Goal: Task Accomplishment & Management: Manage account settings

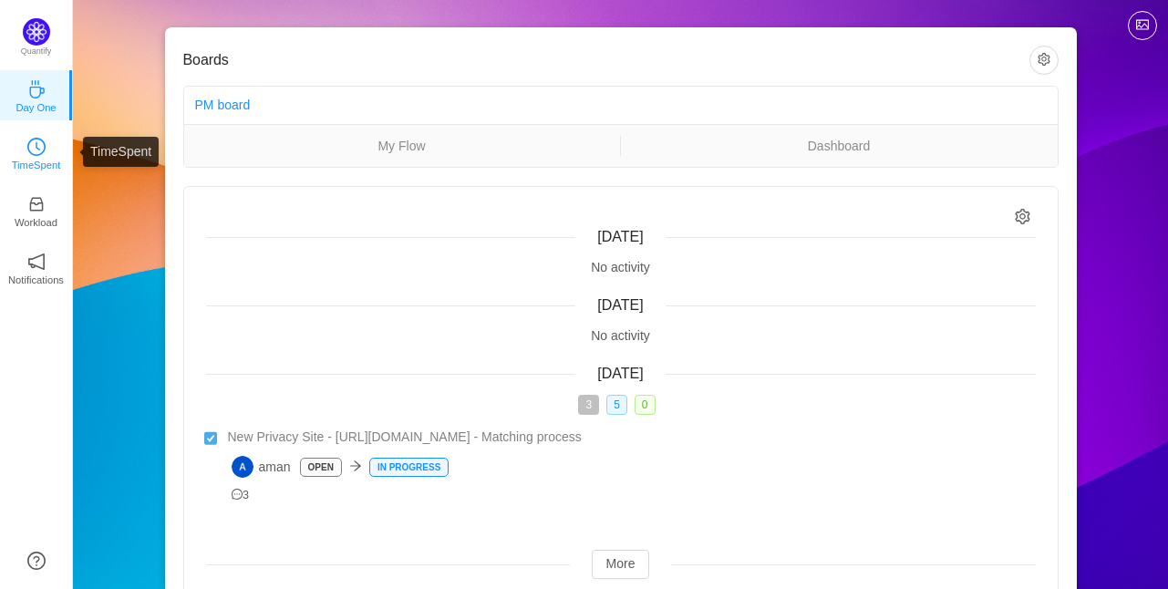
click at [26, 157] on p "TimeSpent" at bounding box center [36, 165] width 49 height 16
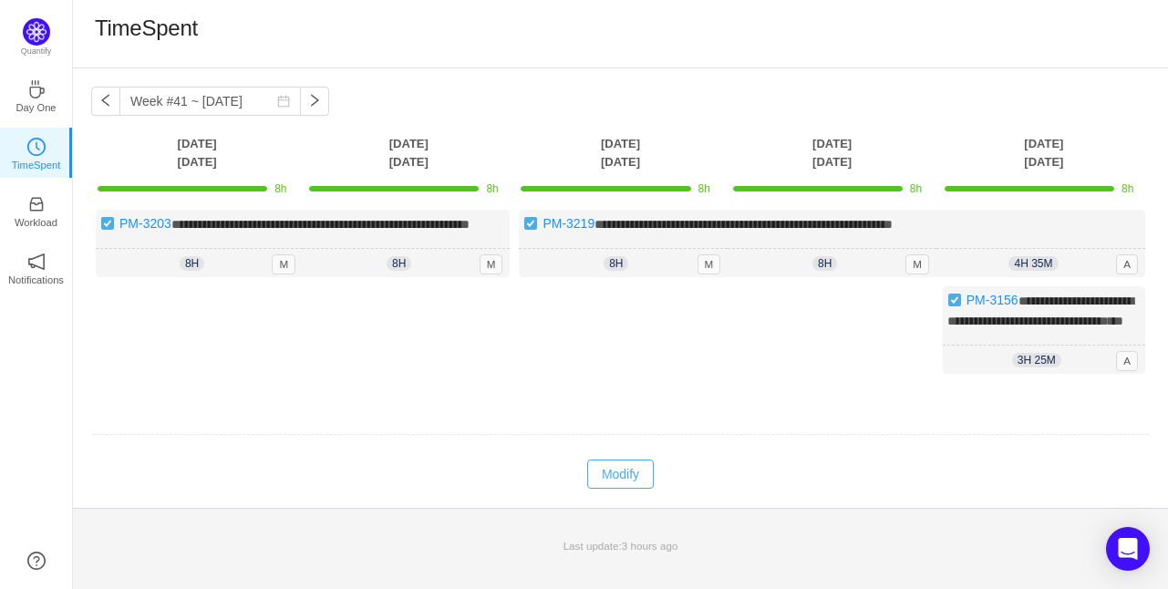
click at [614, 489] on button "Modify" at bounding box center [620, 474] width 67 height 29
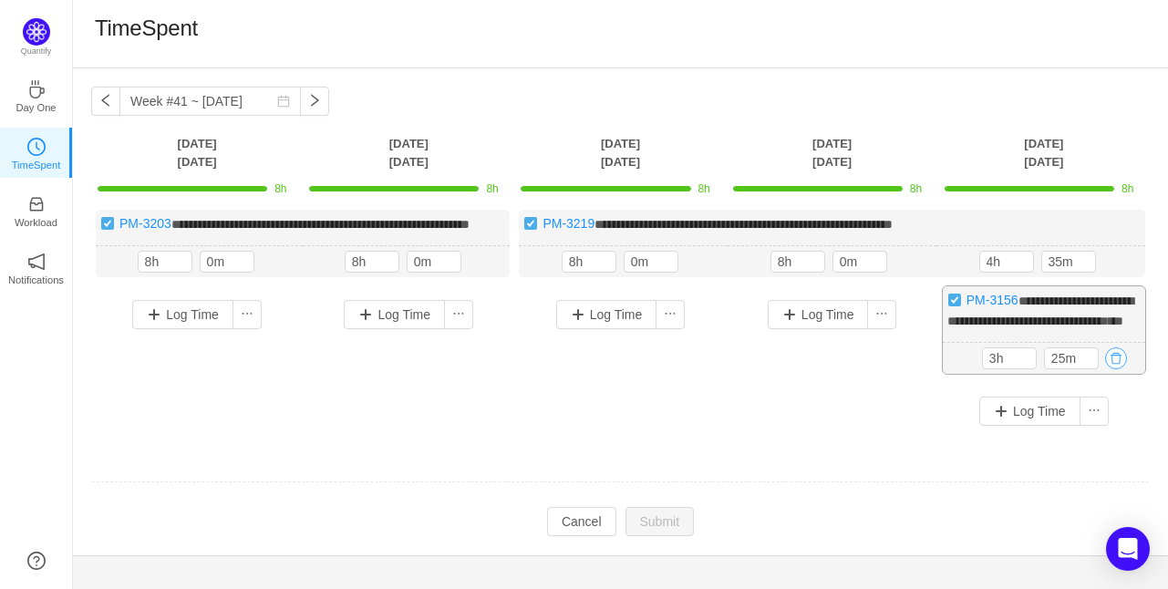
click at [1114, 369] on button "button" at bounding box center [1116, 358] width 22 height 22
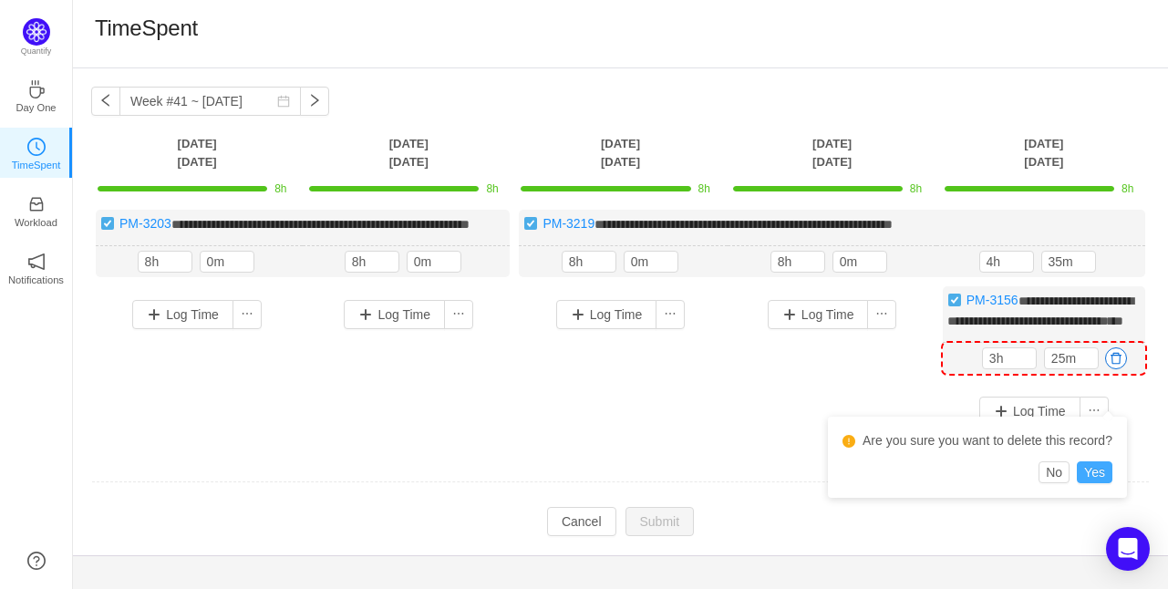
click at [1089, 464] on button "Yes" at bounding box center [1095, 472] width 36 height 22
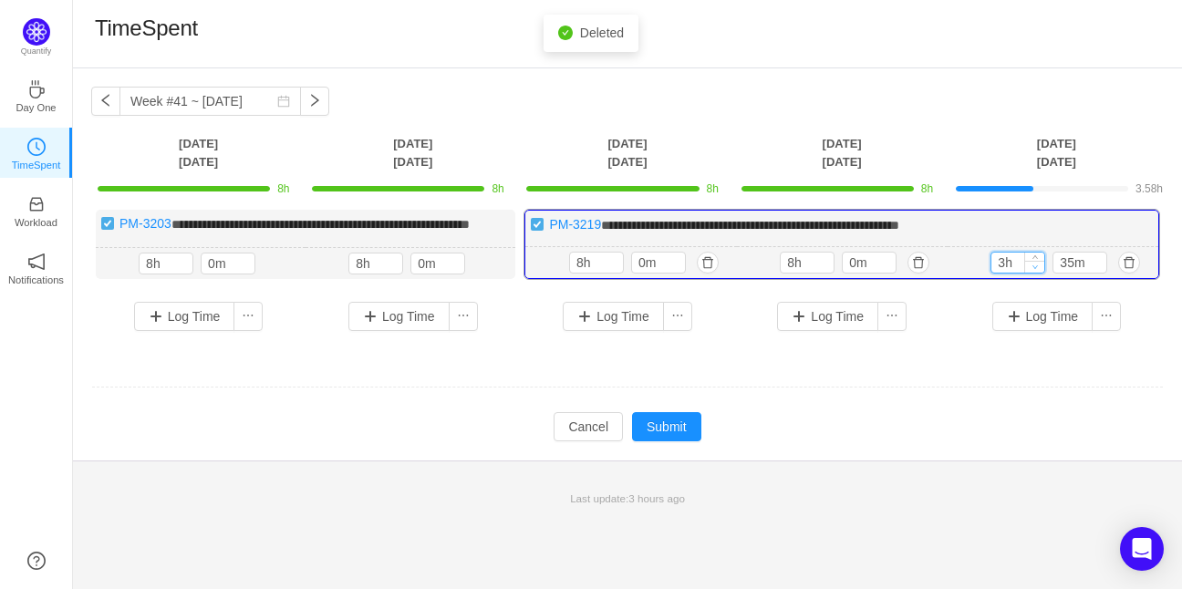
click at [1030, 273] on span "Decrease Value" at bounding box center [1034, 267] width 19 height 12
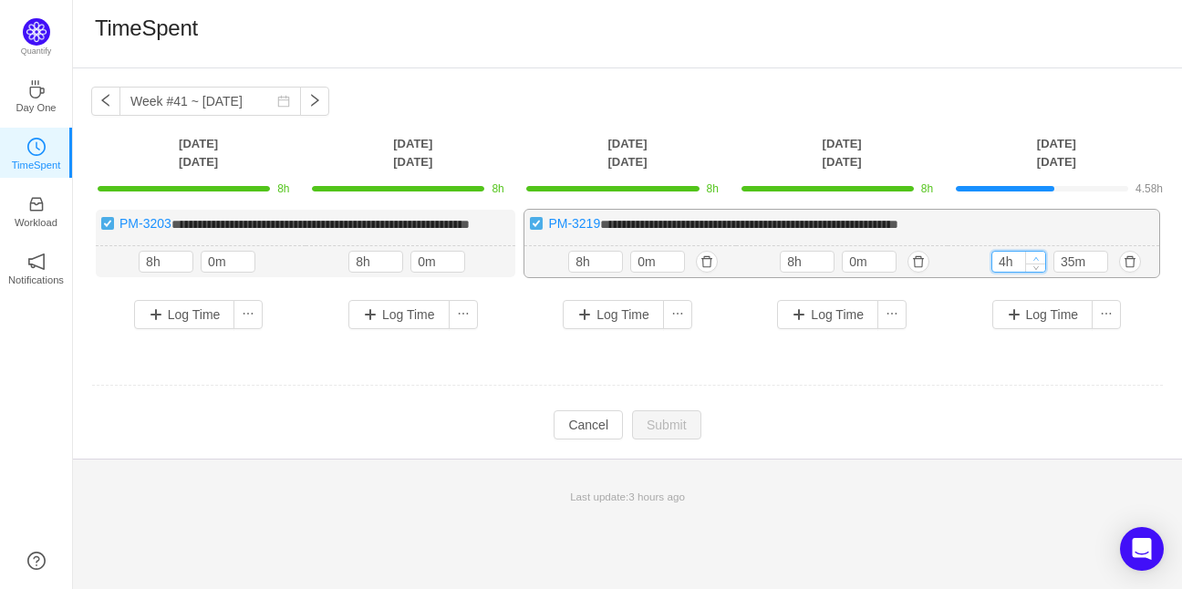
click at [1036, 264] on span "Increase Value" at bounding box center [1035, 258] width 19 height 12
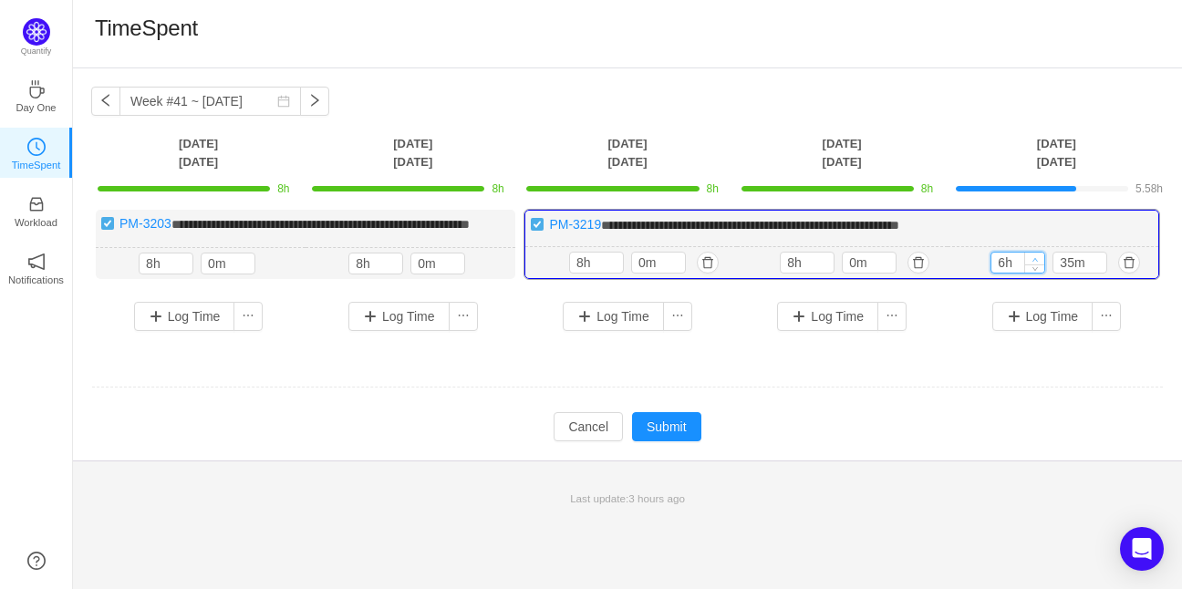
click at [1036, 264] on span "Increase Value" at bounding box center [1034, 259] width 19 height 12
type input "8h"
click at [1036, 264] on span "Increase Value" at bounding box center [1034, 259] width 19 height 12
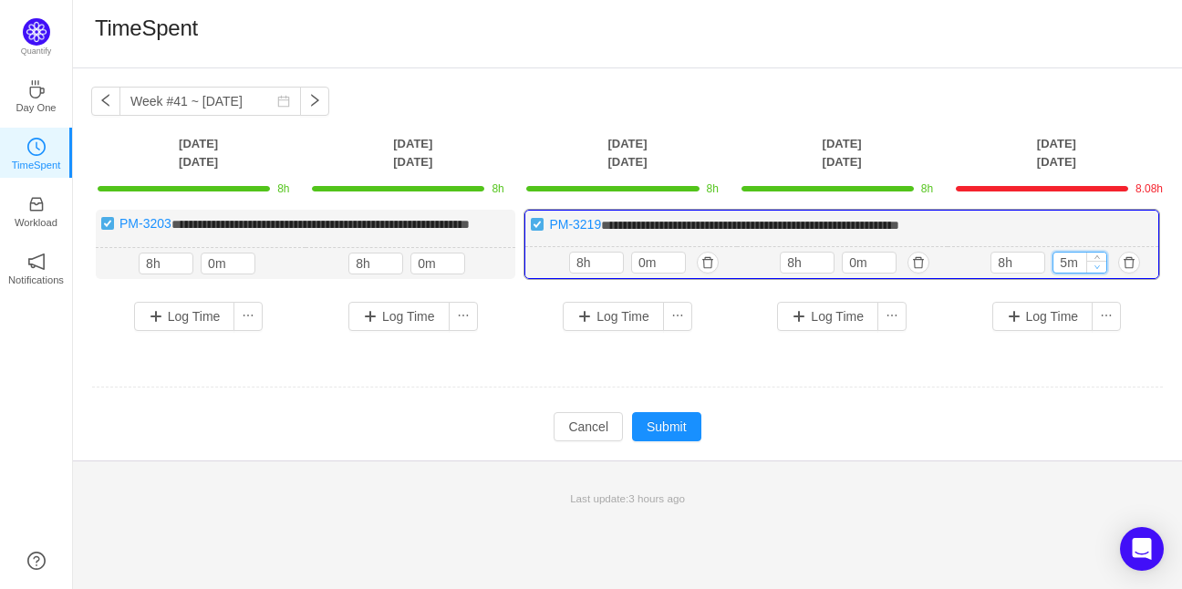
type input "0m"
click at [1103, 273] on span "Decrease Value" at bounding box center [1096, 267] width 19 height 12
click at [668, 441] on button "Submit" at bounding box center [666, 426] width 69 height 29
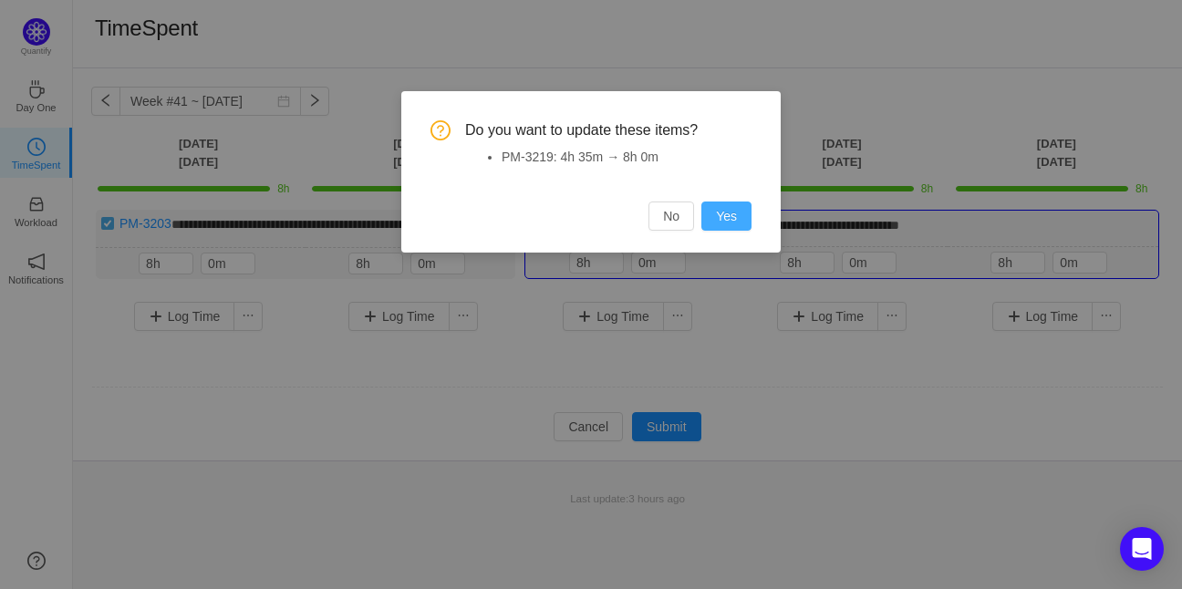
click at [744, 204] on button "Yes" at bounding box center [726, 216] width 50 height 29
